Goal: Task Accomplishment & Management: Use online tool/utility

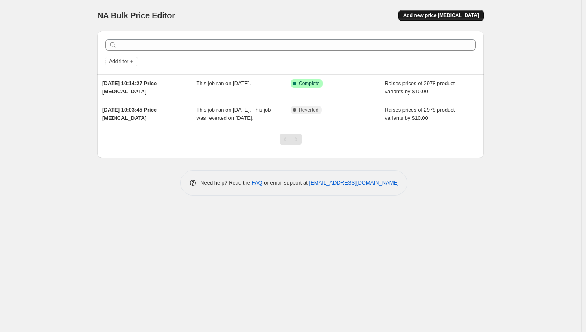
click at [428, 21] on button "Add new price [MEDICAL_DATA]" at bounding box center [442, 15] width 86 height 11
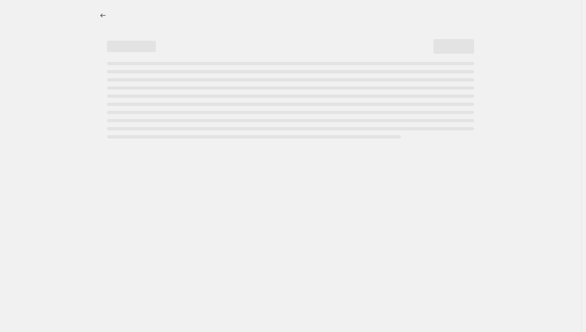
select select "percentage"
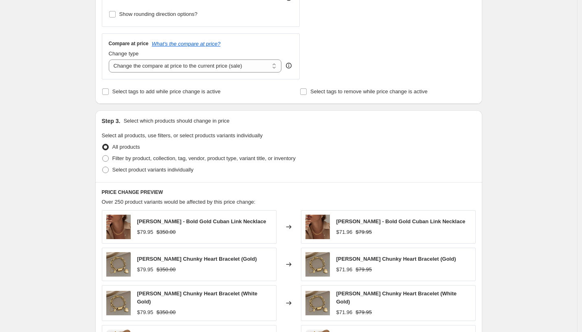
scroll to position [273, 0]
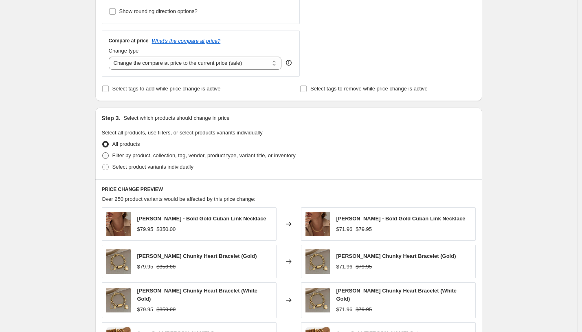
click at [109, 155] on span at bounding box center [105, 155] width 7 height 7
click at [103, 153] on input "Filter by product, collection, tag, vendor, product type, variant title, or inv…" at bounding box center [102, 152] width 0 height 0
radio input "true"
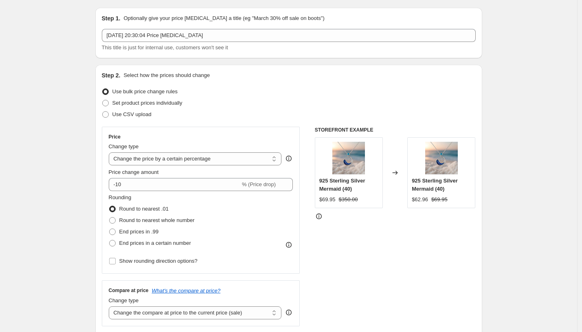
scroll to position [0, 0]
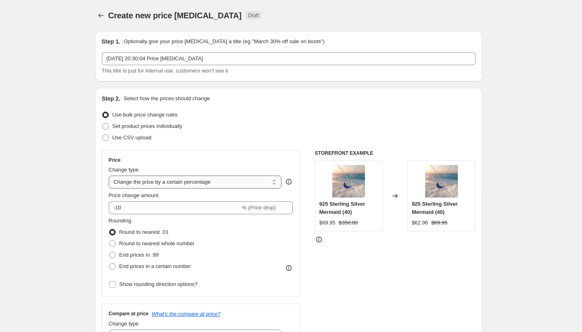
click at [217, 179] on select "Change the price to a certain amount Change the price by a certain amount Chang…" at bounding box center [195, 182] width 173 height 13
click at [103, 16] on icon "Price change jobs" at bounding box center [101, 15] width 8 height 8
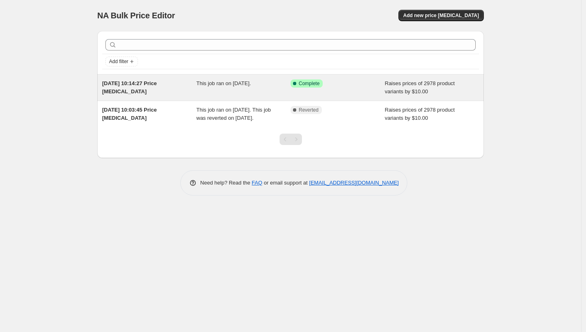
click at [228, 89] on div "This job ran on [DATE]." at bounding box center [244, 87] width 94 height 16
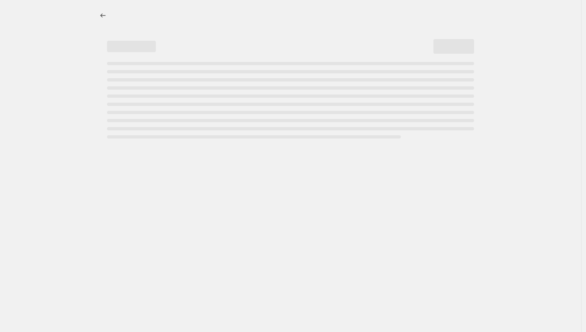
select select "by"
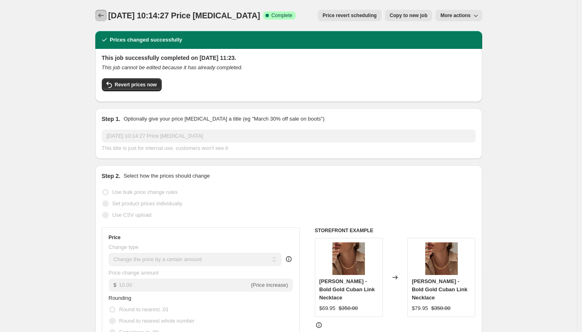
click at [99, 17] on button "Price change jobs" at bounding box center [100, 15] width 11 height 11
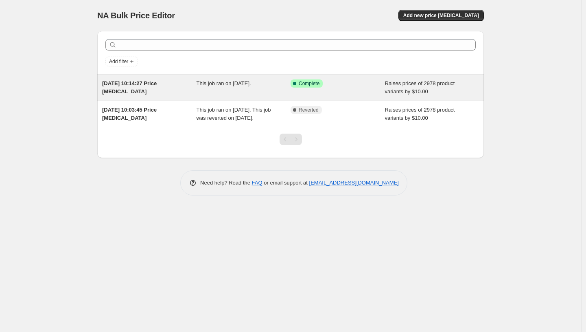
click at [225, 90] on div "This job ran on [DATE]." at bounding box center [244, 87] width 94 height 16
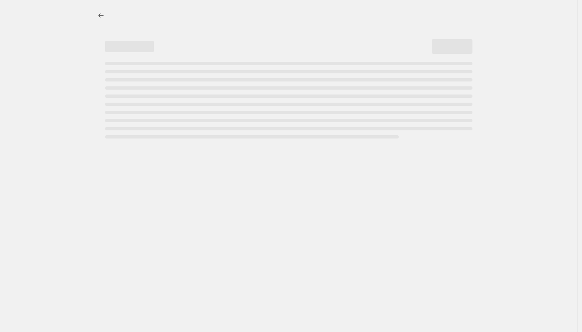
select select "by"
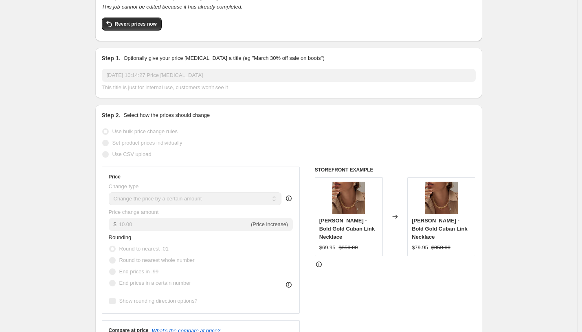
scroll to position [61, 0]
